Goal: Complete application form

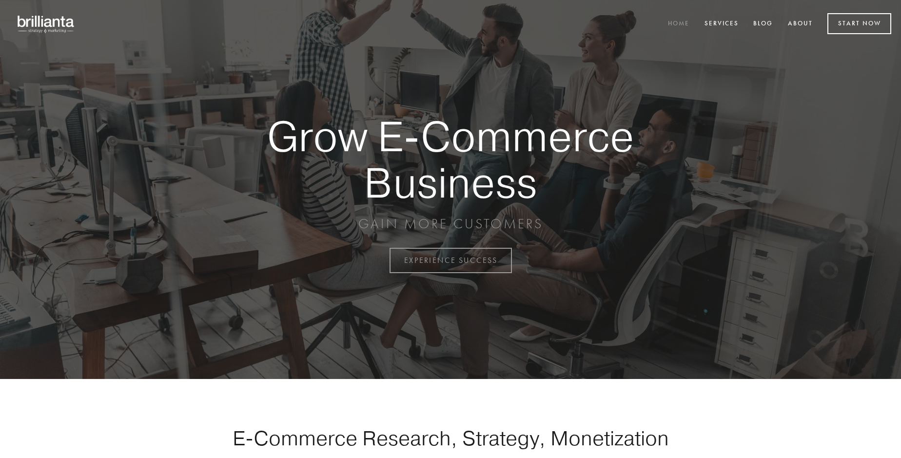
scroll to position [2557, 0]
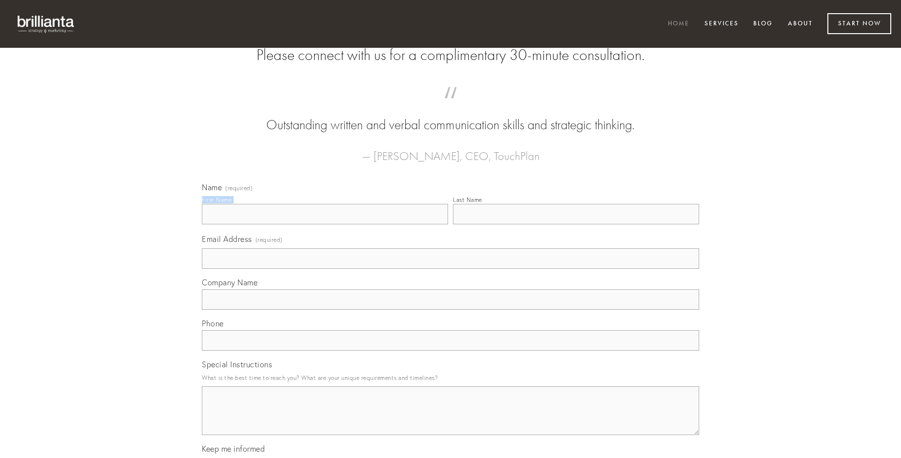
type input "[PERSON_NAME]"
click at [576, 224] on input "Last Name" at bounding box center [576, 214] width 246 height 20
type input "[PERSON_NAME]"
click at [451, 269] on input "Email Address (required)" at bounding box center [450, 258] width 497 height 20
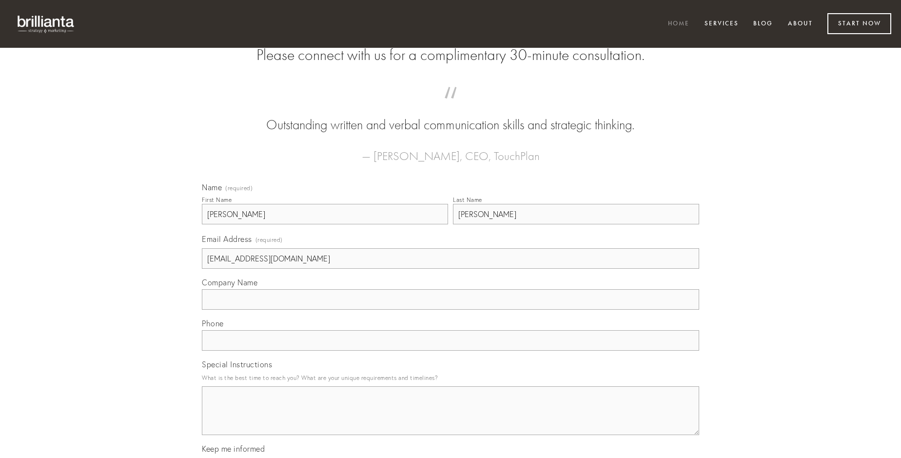
type input "[EMAIL_ADDRESS][DOMAIN_NAME]"
click at [451, 310] on input "Company Name" at bounding box center [450, 299] width 497 height 20
type input "balbus"
click at [451, 351] on input "text" at bounding box center [450, 340] width 497 height 20
click at [451, 419] on textarea "Special Instructions" at bounding box center [450, 410] width 497 height 49
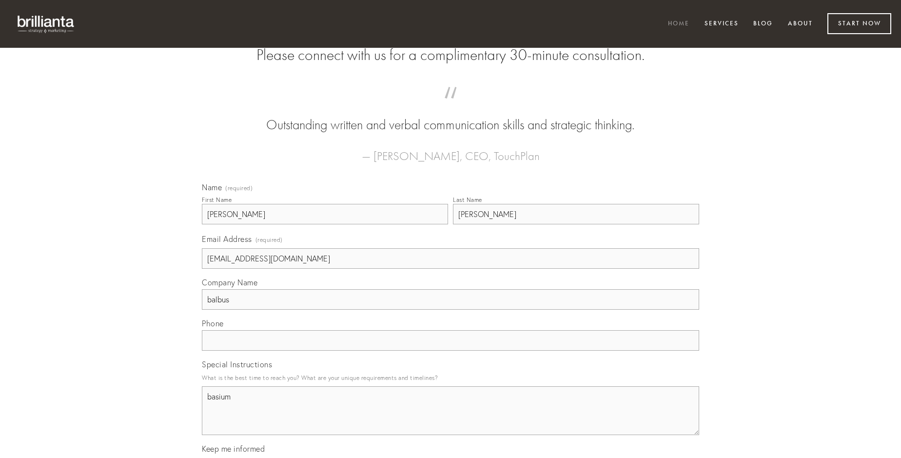
type textarea "basium"
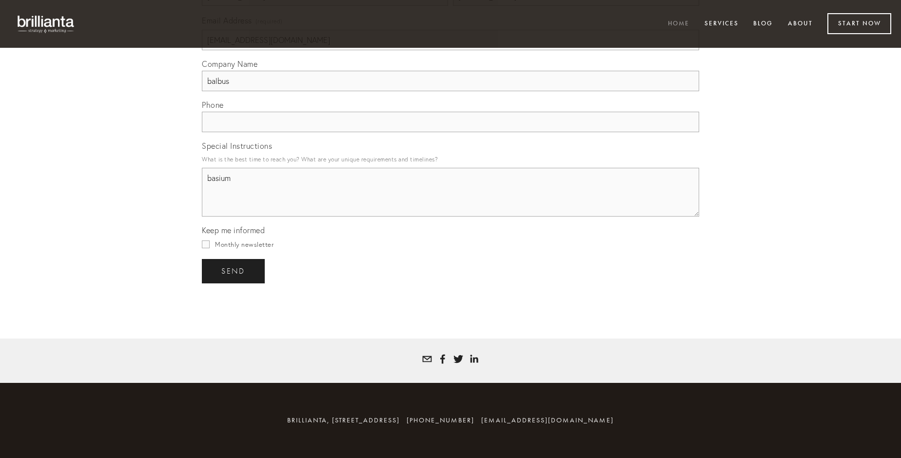
click at [234, 271] on span "send" at bounding box center [233, 271] width 24 height 9
